Goal: Task Accomplishment & Management: Complete application form

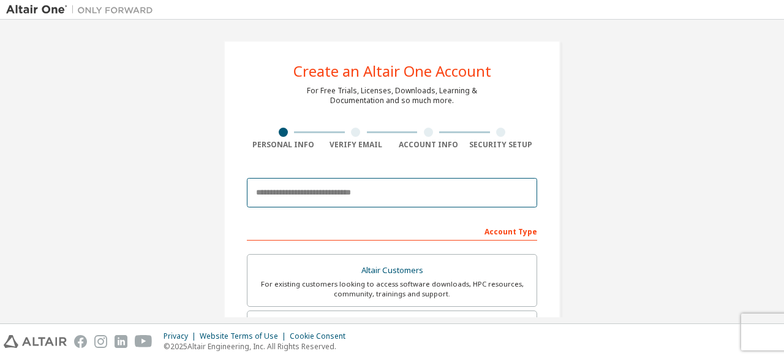
click at [287, 193] on input "email" at bounding box center [392, 192] width 290 height 29
type input "**********"
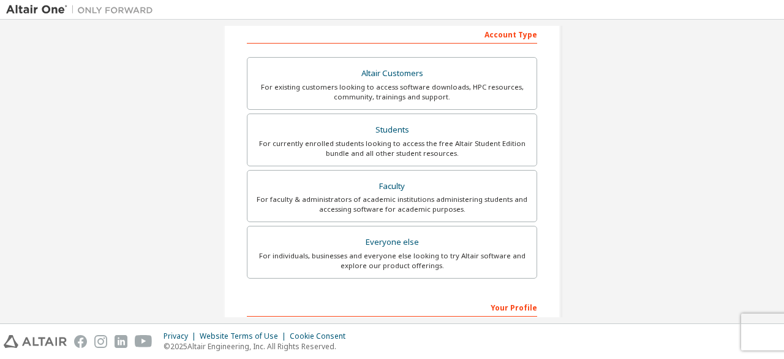
scroll to position [197, 0]
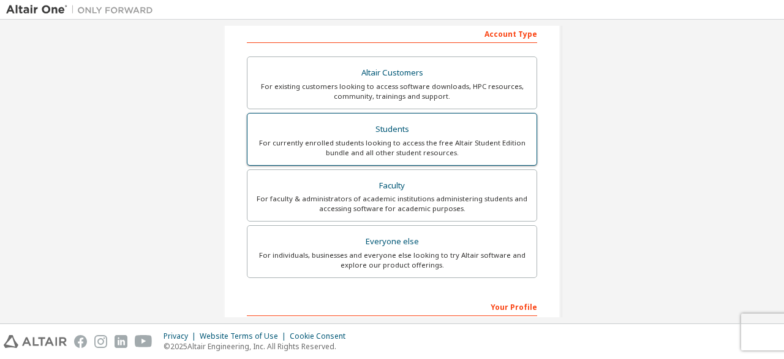
click at [415, 134] on div "Students" at bounding box center [392, 129] width 275 height 17
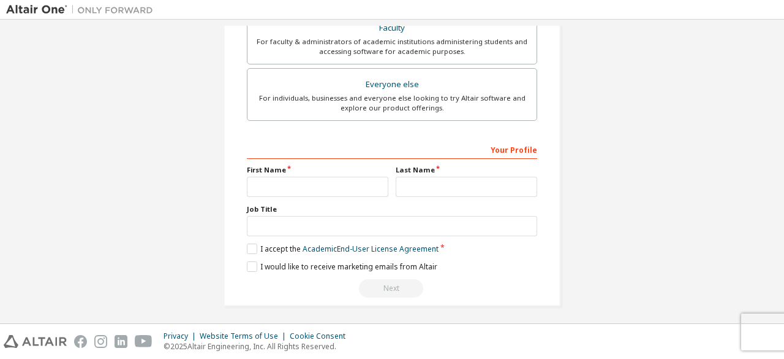
scroll to position [397, 0]
click at [364, 187] on input "text" at bounding box center [318, 186] width 142 height 20
type input "*****"
click at [477, 176] on input "text" at bounding box center [467, 186] width 142 height 20
type input "*"
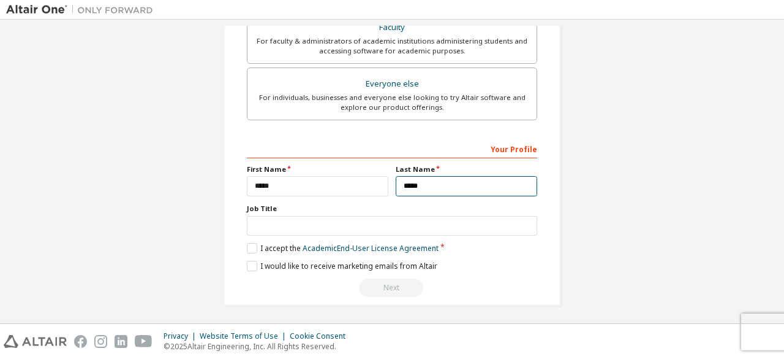
type input "*****"
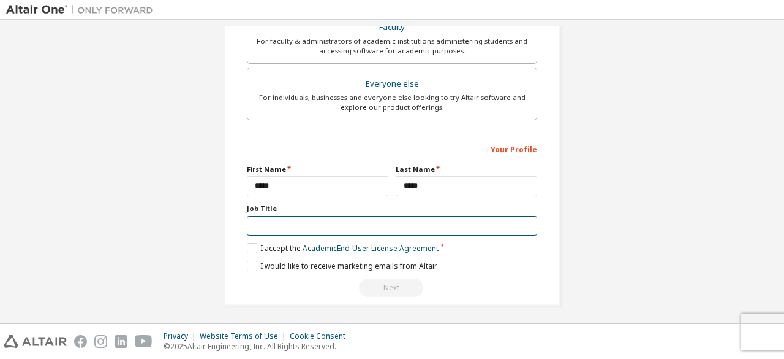
click at [393, 221] on input "text" at bounding box center [392, 226] width 290 height 20
type input "*******"
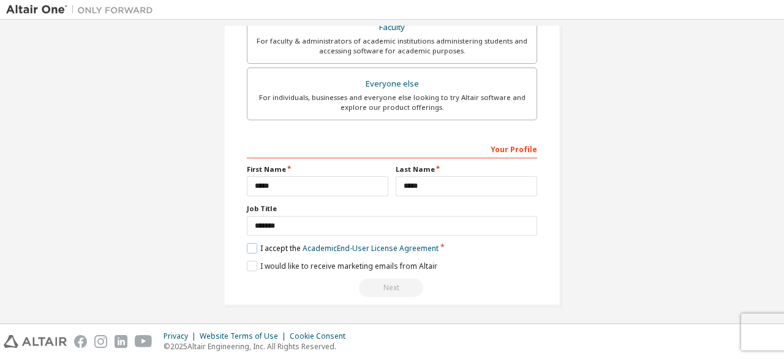
click at [252, 246] on label "I accept the Academic End-User License Agreement" at bounding box center [343, 248] width 192 height 10
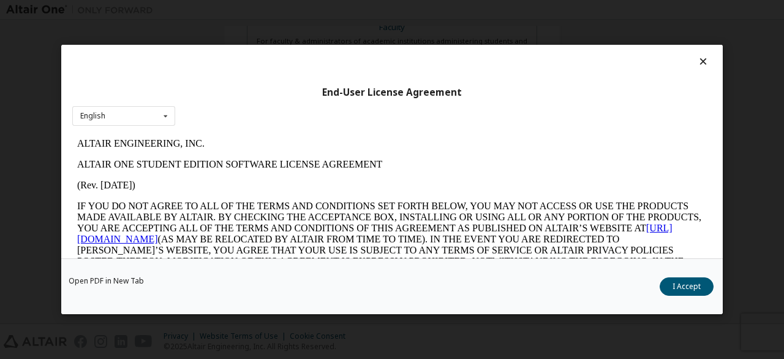
scroll to position [0, 0]
click at [699, 58] on icon at bounding box center [703, 61] width 13 height 11
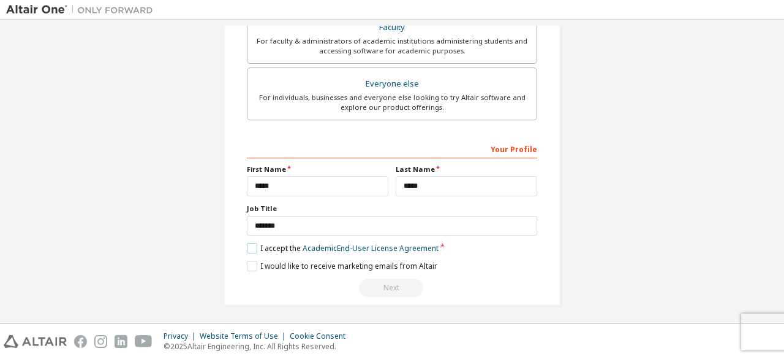
click at [247, 243] on label "I accept the Academic End-User License Agreement" at bounding box center [343, 248] width 192 height 10
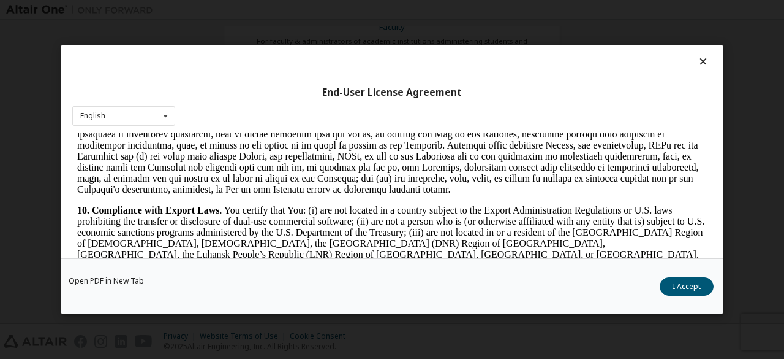
scroll to position [1699, 0]
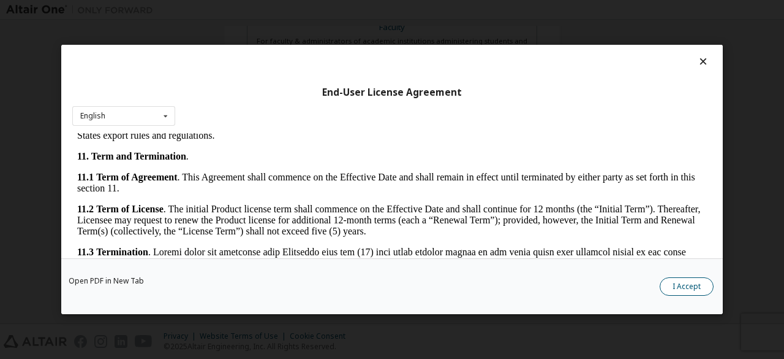
click at [691, 286] on button "I Accept" at bounding box center [687, 286] width 54 height 18
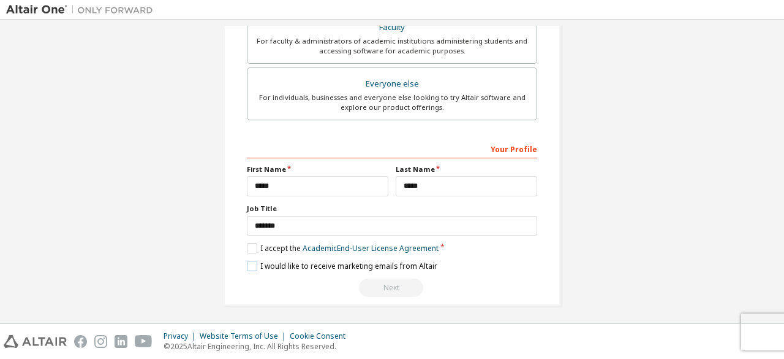
click at [254, 261] on label "I would like to receive marketing emails from Altair" at bounding box center [342, 265] width 191 height 10
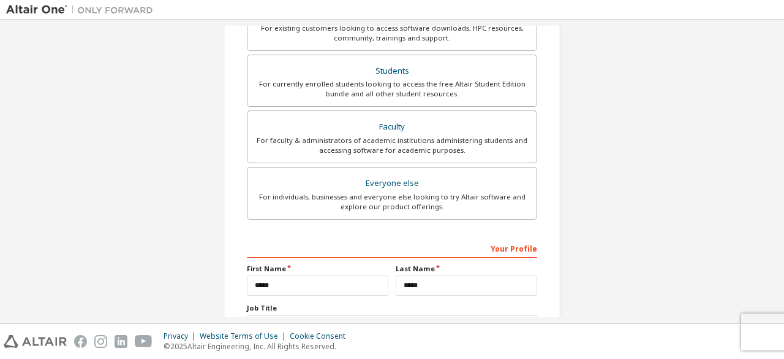
scroll to position [397, 0]
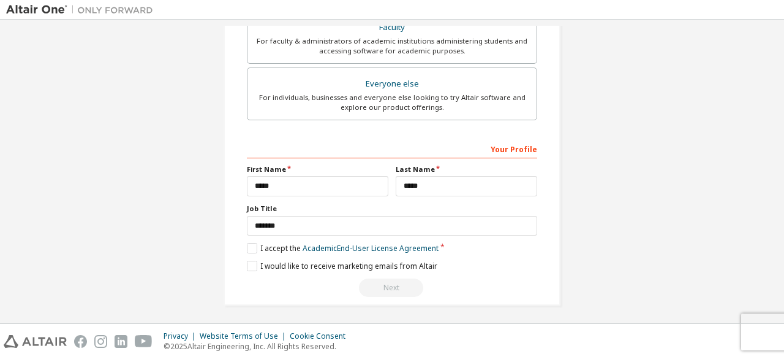
click at [386, 278] on div "Next" at bounding box center [392, 287] width 290 height 18
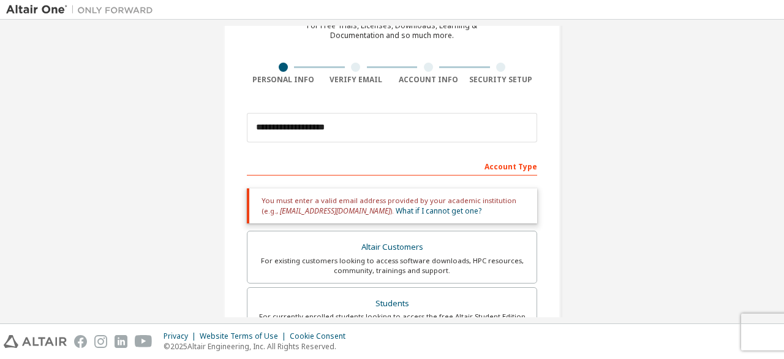
scroll to position [64, 0]
